Goal: Complete application form: Complete application form

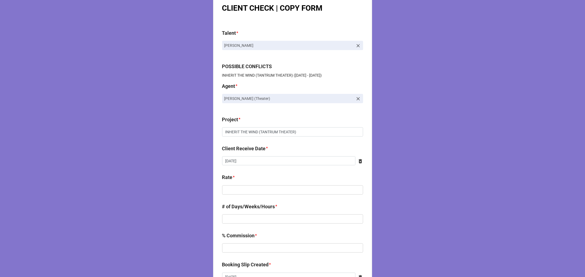
scroll to position [30, 0]
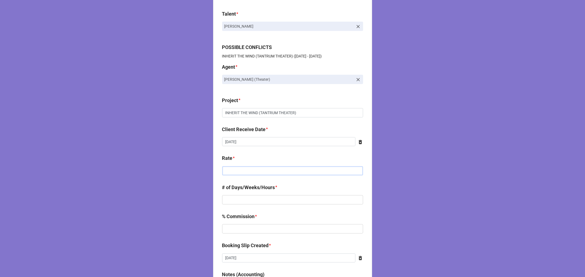
click at [250, 171] on input "text" at bounding box center [292, 170] width 141 height 9
type input "$900.00"
type input "1"
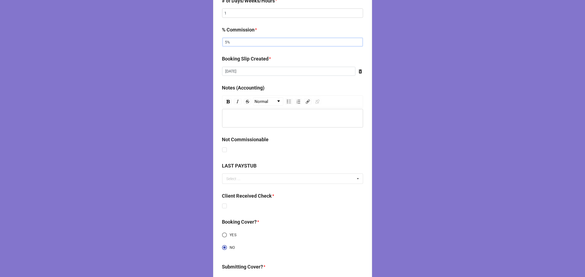
scroll to position [281, 0]
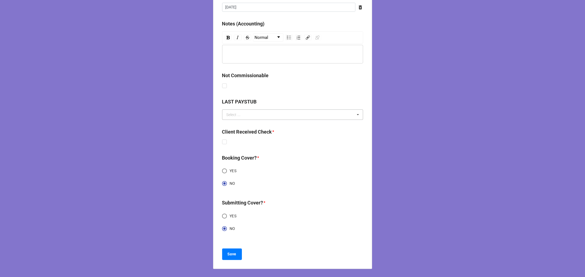
type input "5%"
click at [239, 115] on input "text" at bounding box center [293, 115] width 140 height 10
click at [346, 145] on div "Client Received Check *" at bounding box center [292, 137] width 141 height 18
click at [223, 140] on label at bounding box center [224, 140] width 5 height 0
checkbox input "true"
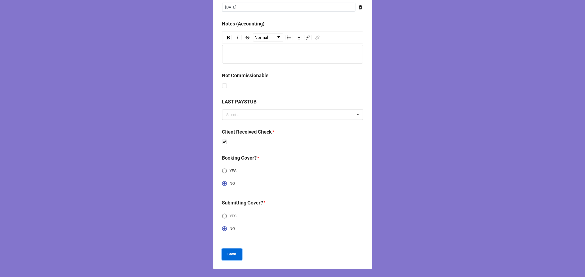
click at [229, 258] on button "Save" at bounding box center [232, 255] width 20 height 12
